Goal: Learn about a topic: Learn about a topic

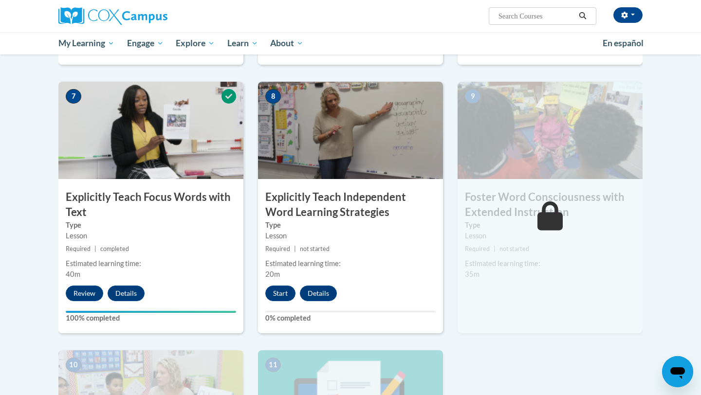
scroll to position [726, 0]
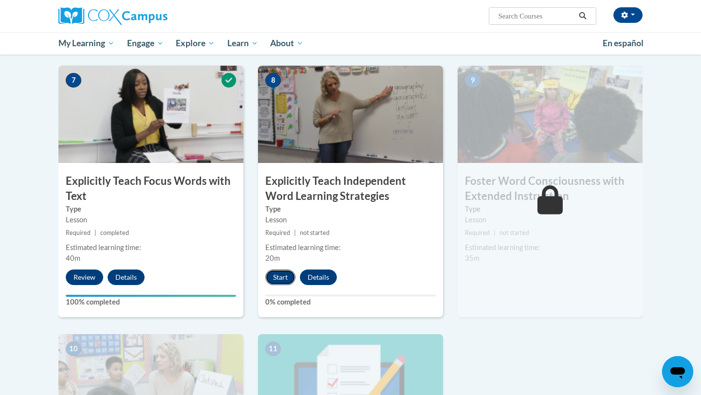
click at [278, 278] on button "Start" at bounding box center [280, 278] width 30 height 16
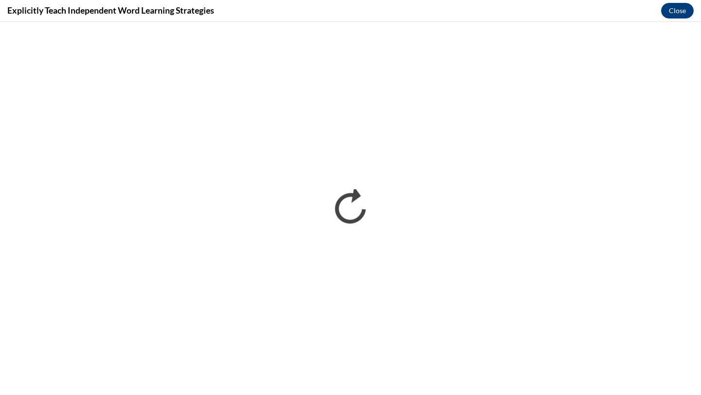
scroll to position [0, 0]
